Goal: Task Accomplishment & Management: Use online tool/utility

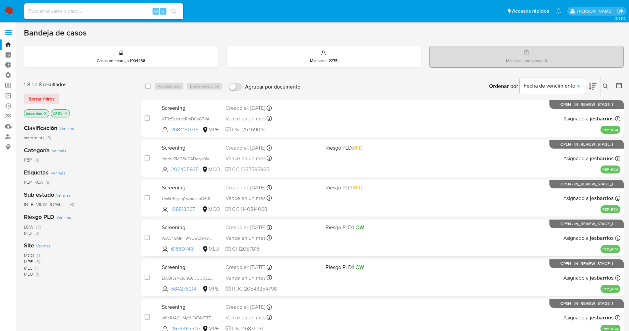
scroll to position [137, 0]
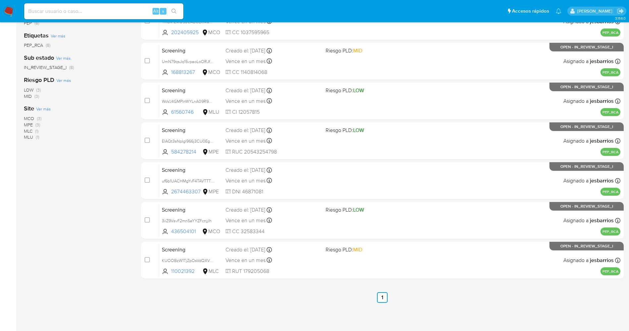
click at [11, 10] on img at bounding box center [8, 11] width 11 height 11
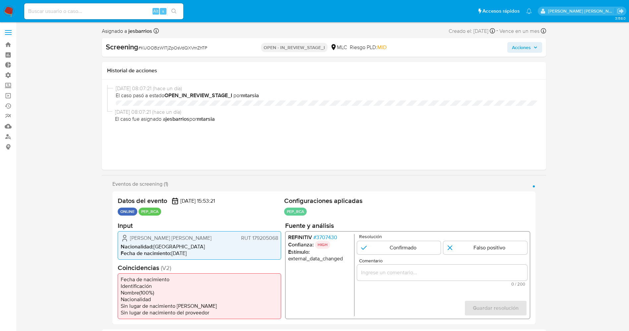
select select "10"
